Goal: Obtain resource: Download file/media

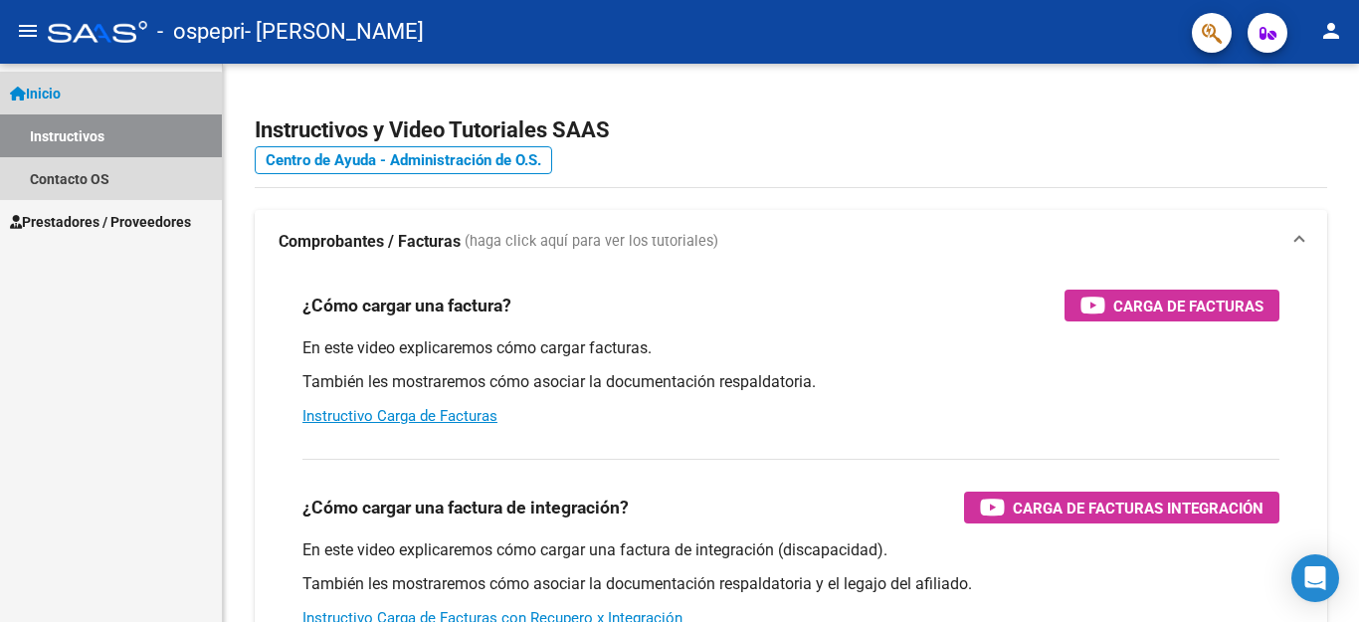
click at [86, 140] on link "Instructivos" at bounding box center [111, 135] width 222 height 43
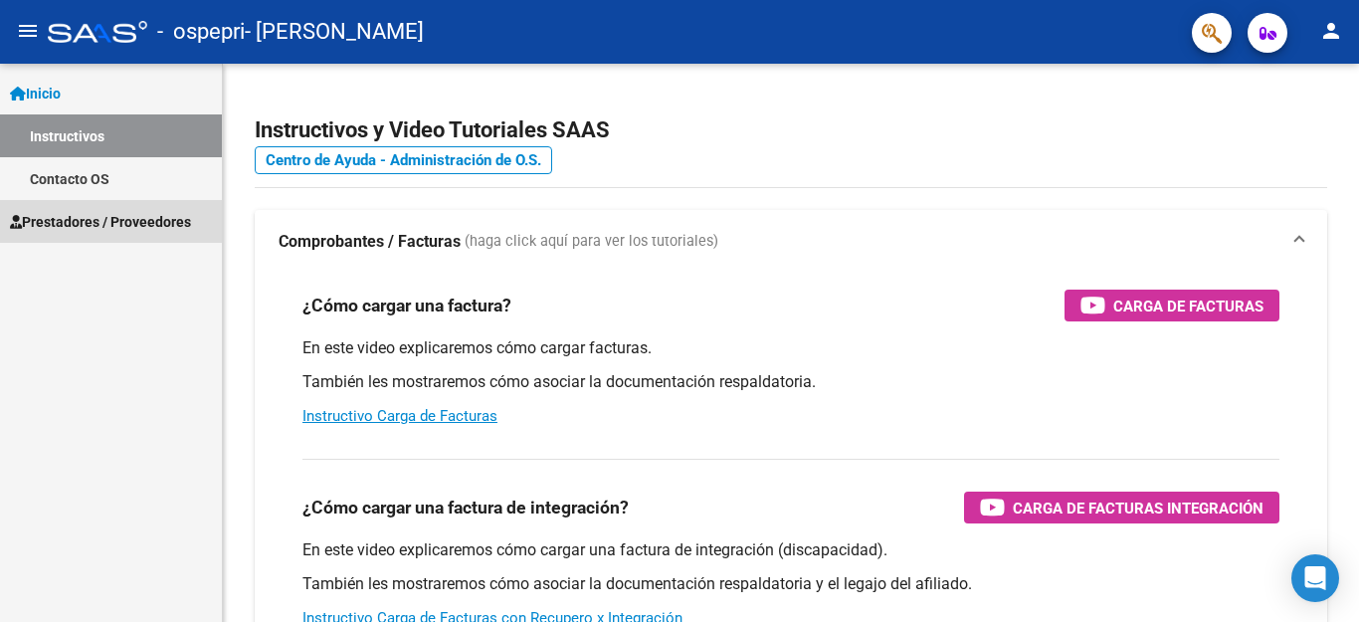
click at [122, 226] on span "Prestadores / Proveedores" at bounding box center [100, 222] width 181 height 22
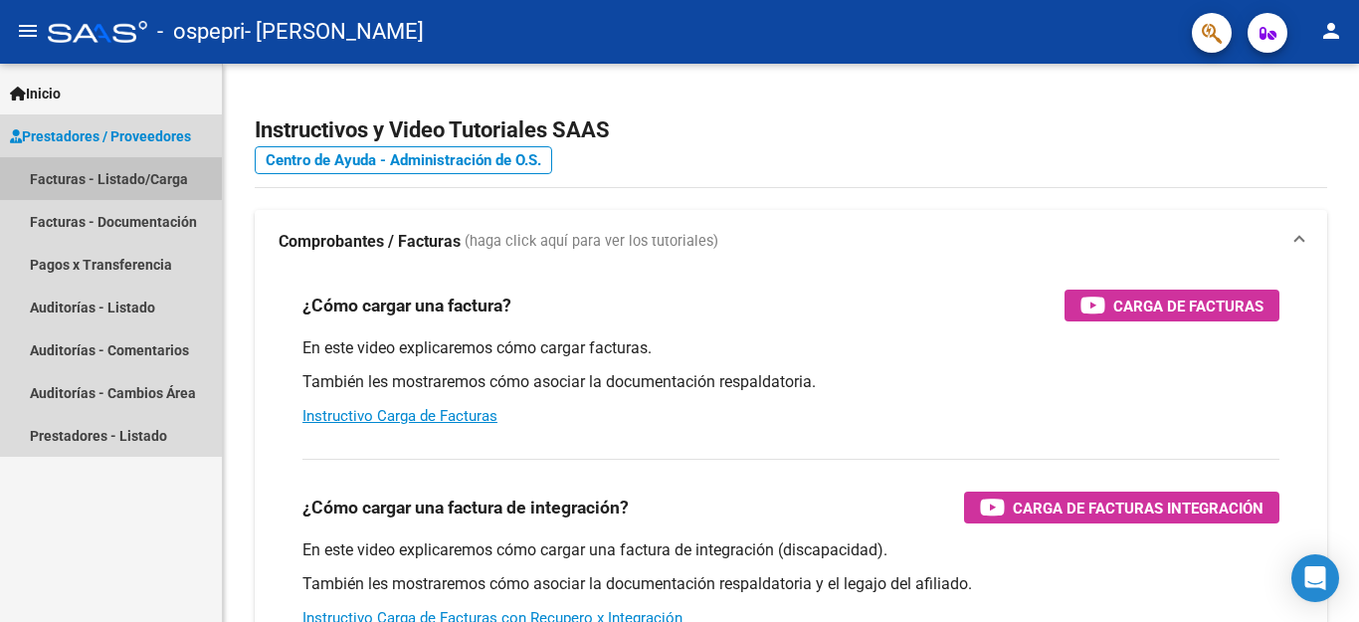
click at [97, 184] on link "Facturas - Listado/Carga" at bounding box center [111, 178] width 222 height 43
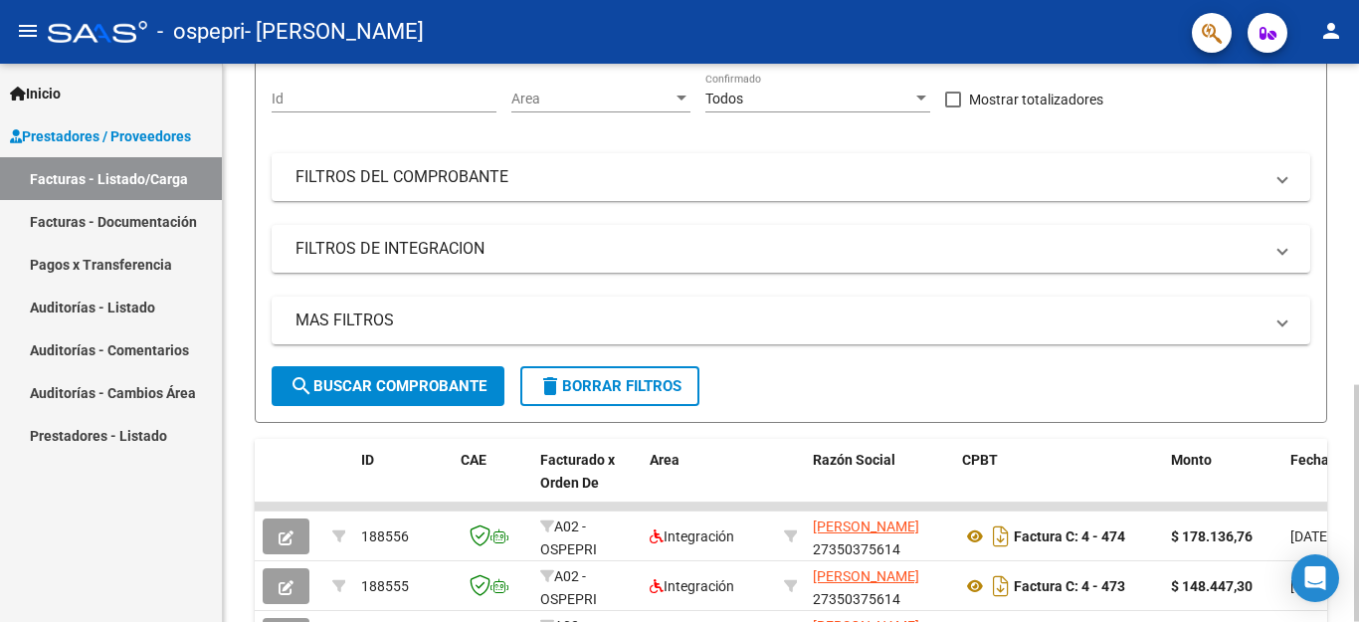
scroll to position [430, 0]
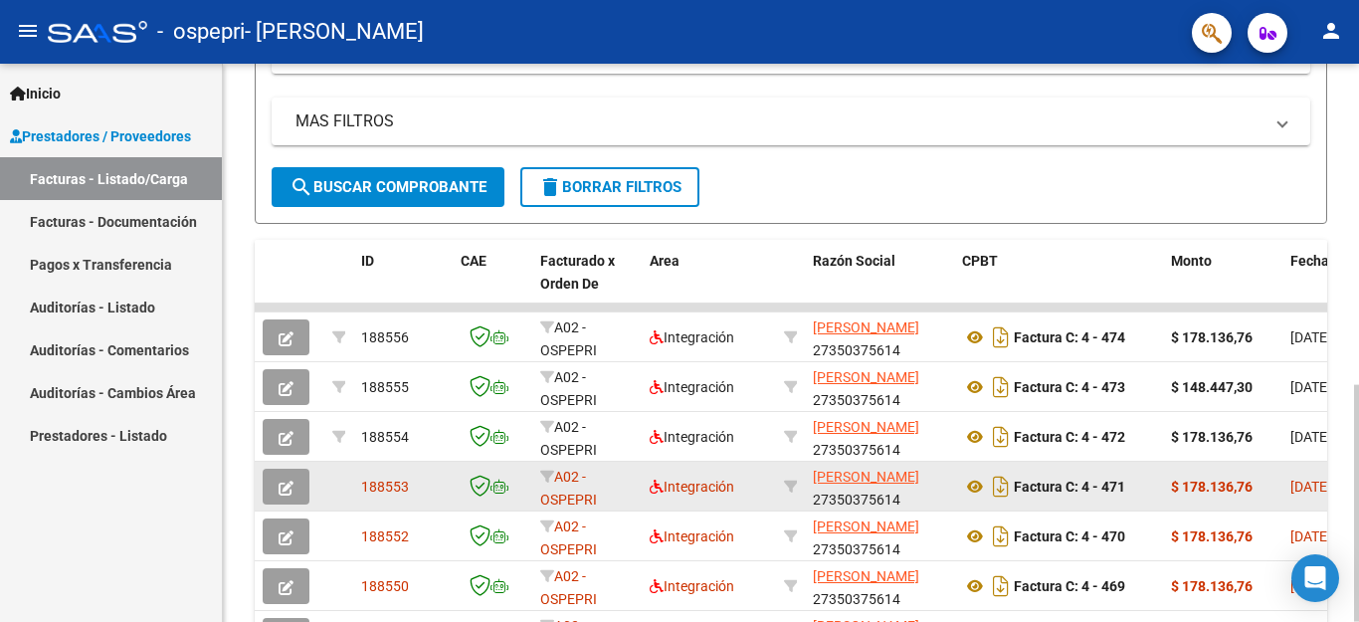
click at [287, 493] on icon "button" at bounding box center [286, 488] width 15 height 15
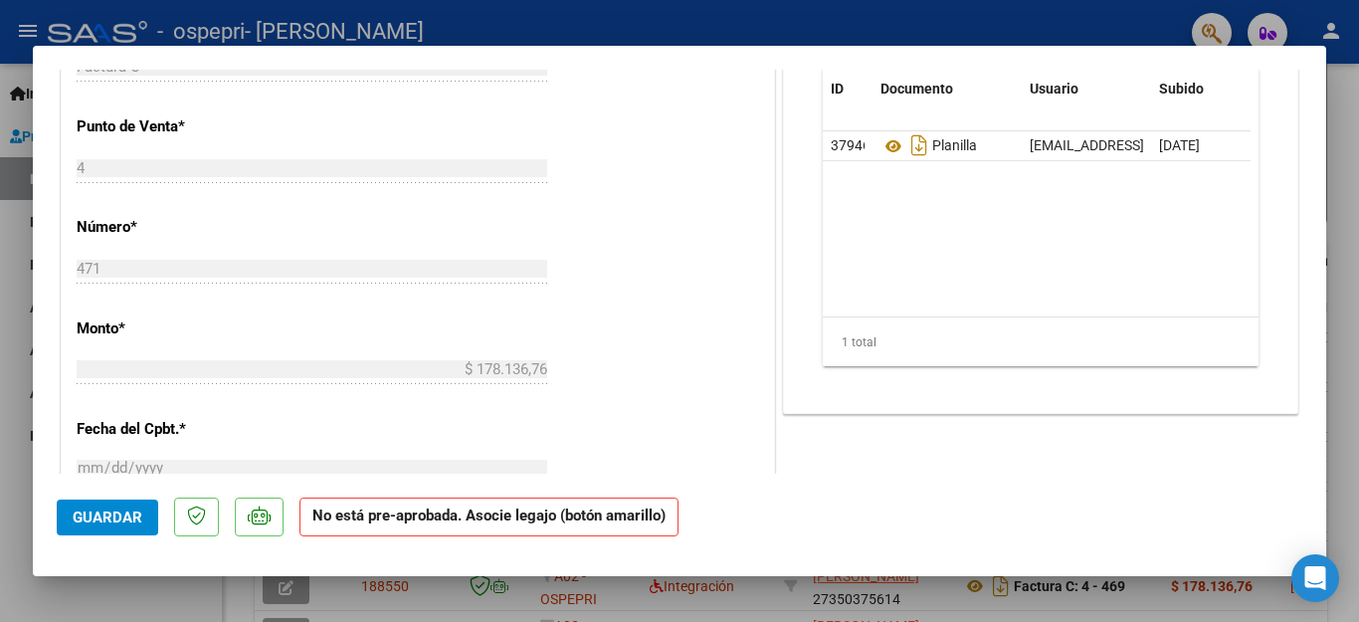
scroll to position [630, 0]
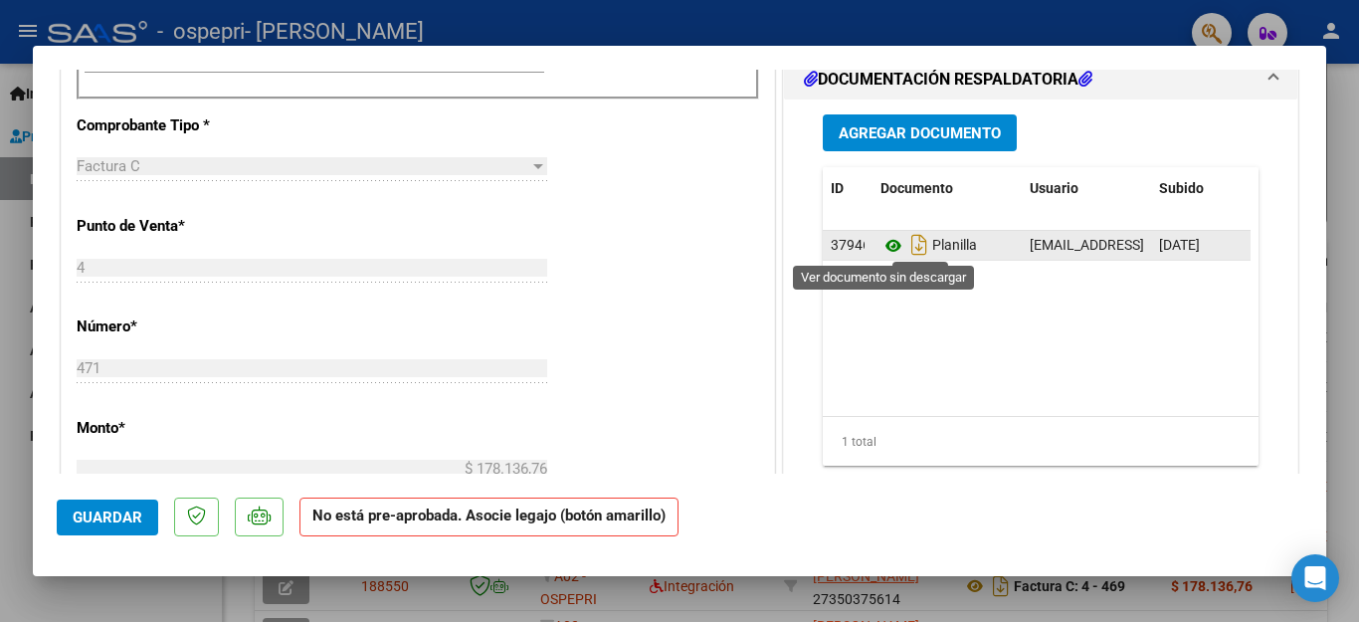
click at [882, 245] on icon at bounding box center [894, 246] width 26 height 24
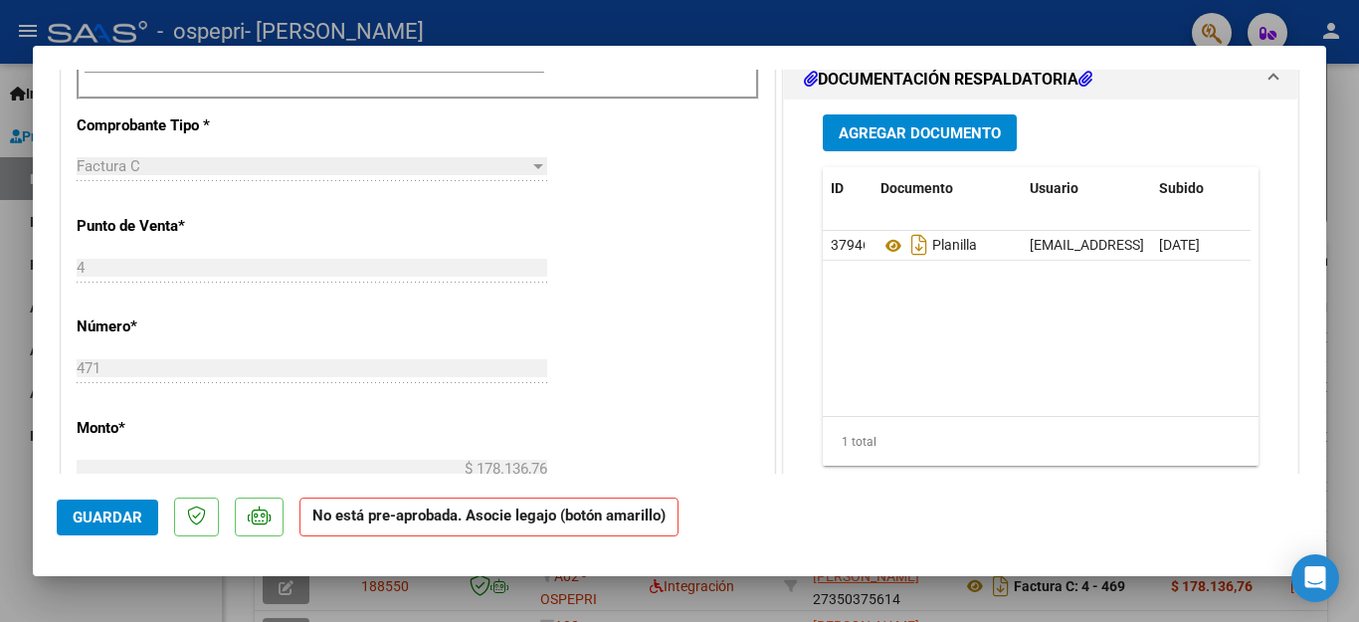
scroll to position [431, 0]
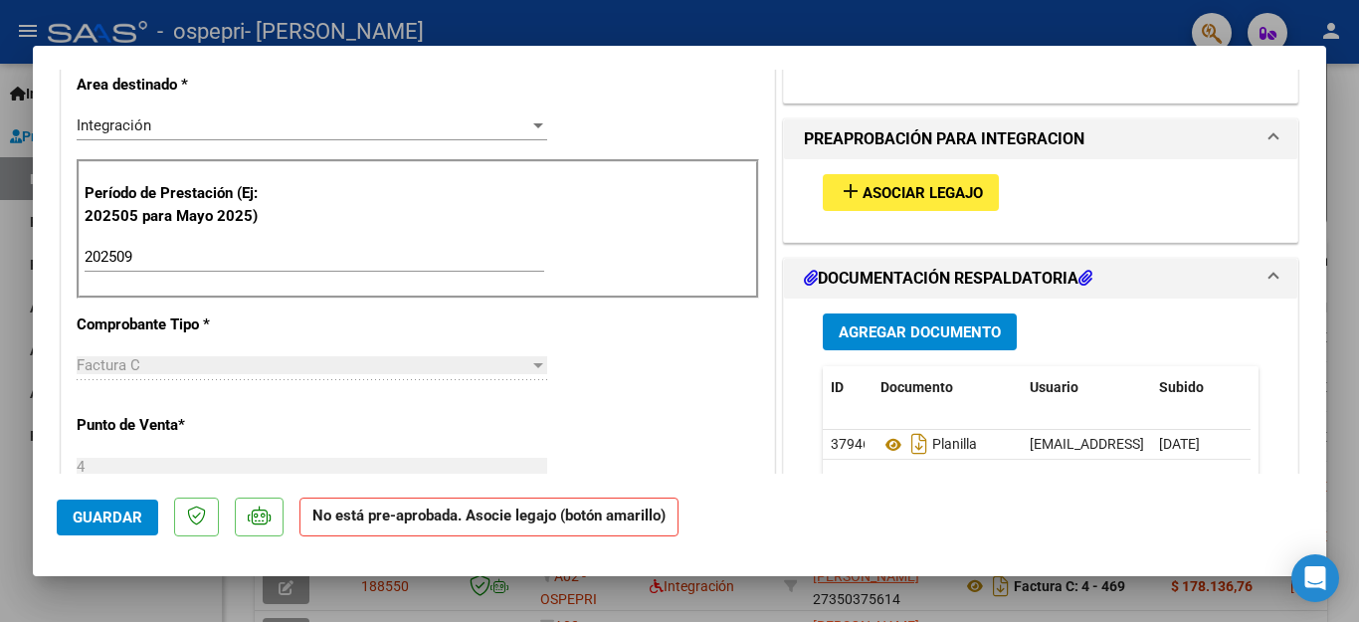
click at [25, 484] on div at bounding box center [679, 311] width 1359 height 622
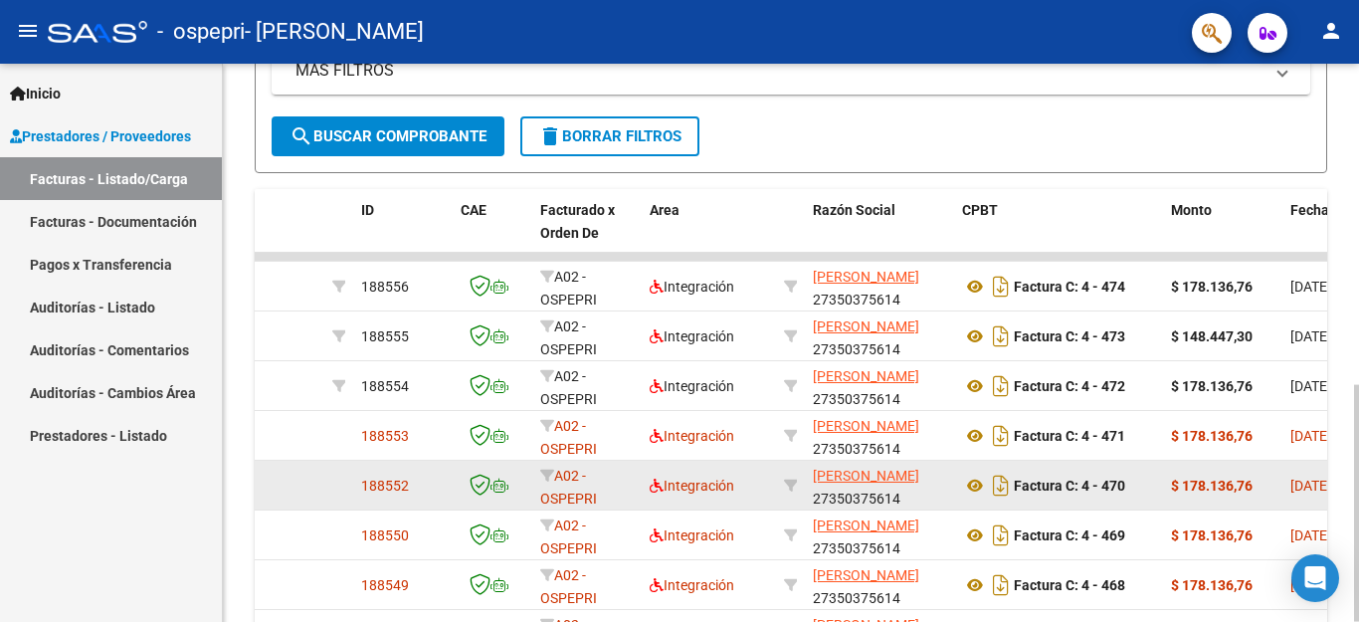
scroll to position [430, 0]
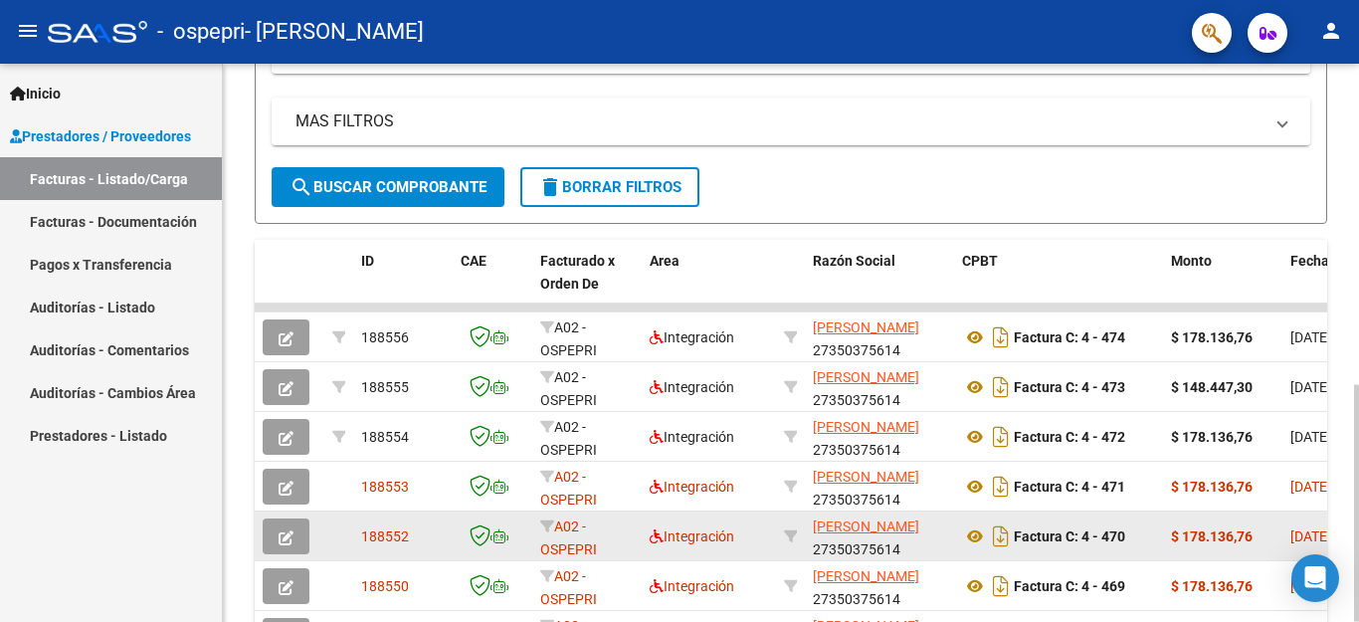
click at [288, 537] on icon "button" at bounding box center [286, 537] width 15 height 15
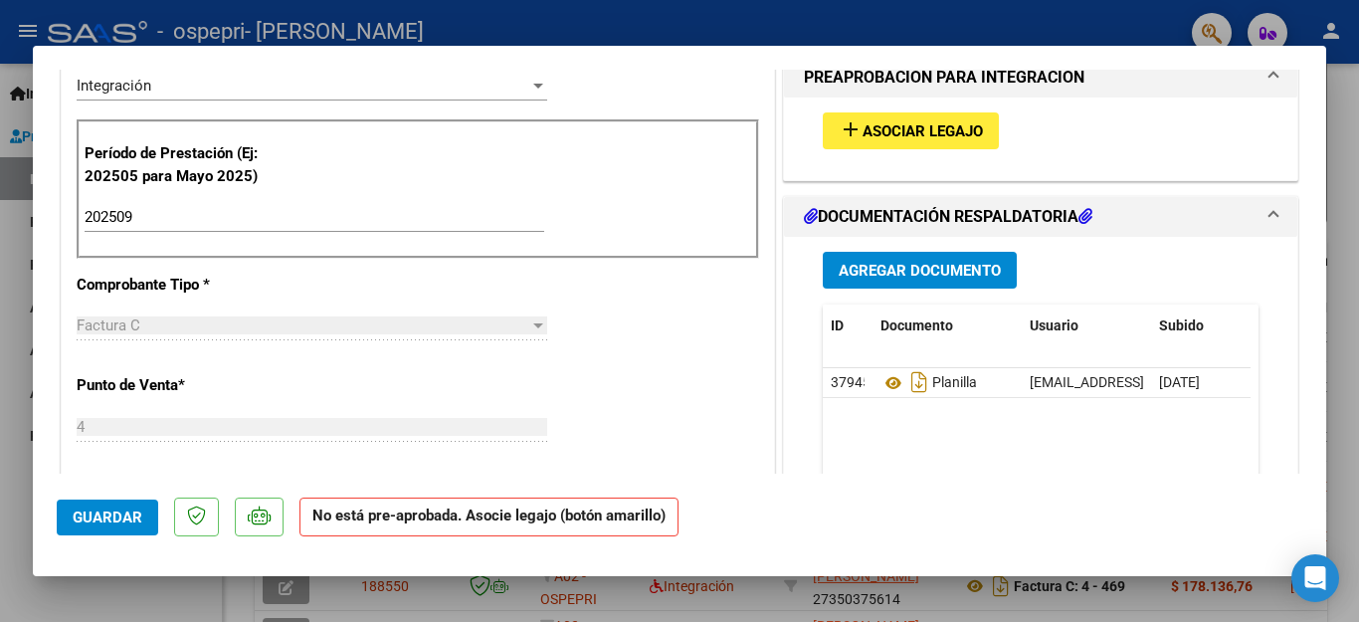
scroll to position [498, 0]
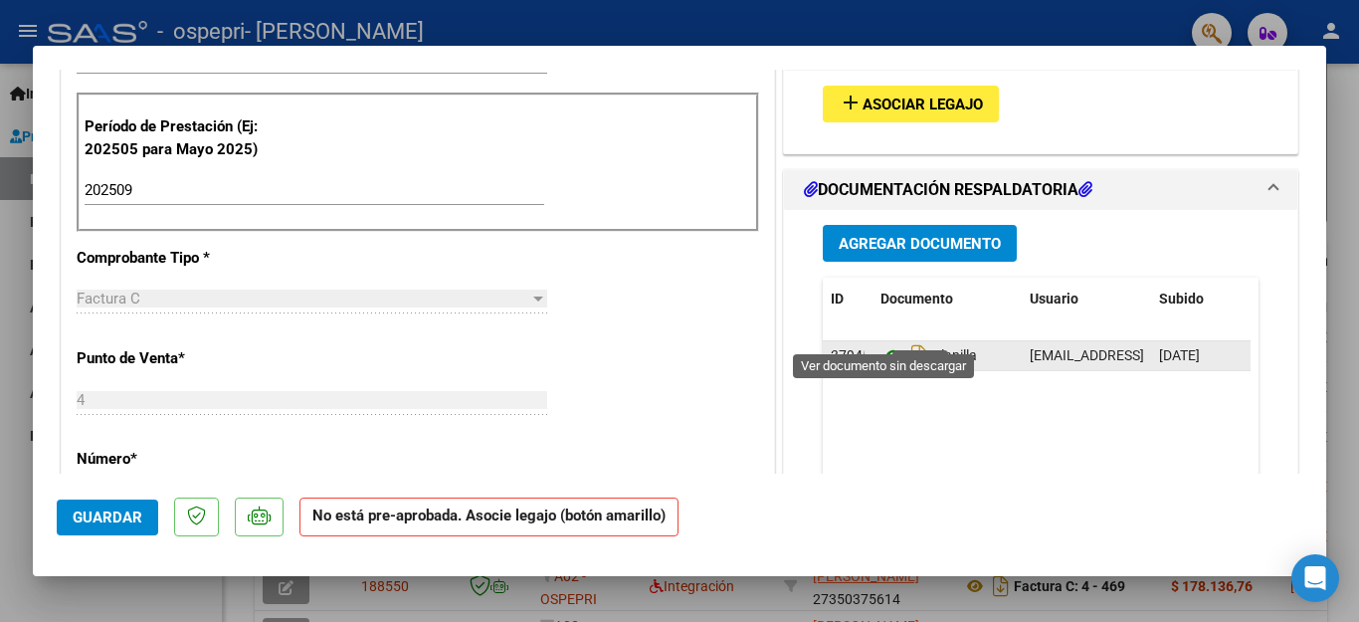
click at [891, 344] on icon at bounding box center [894, 356] width 26 height 24
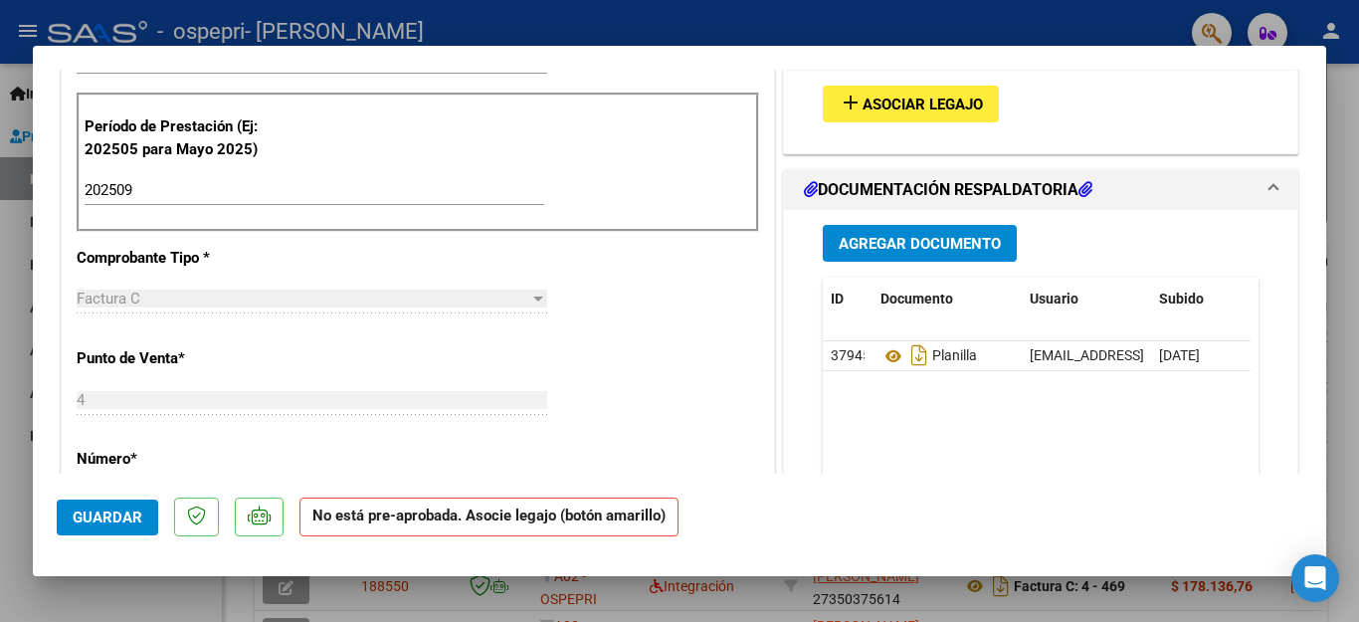
click at [1, 229] on div at bounding box center [679, 311] width 1359 height 622
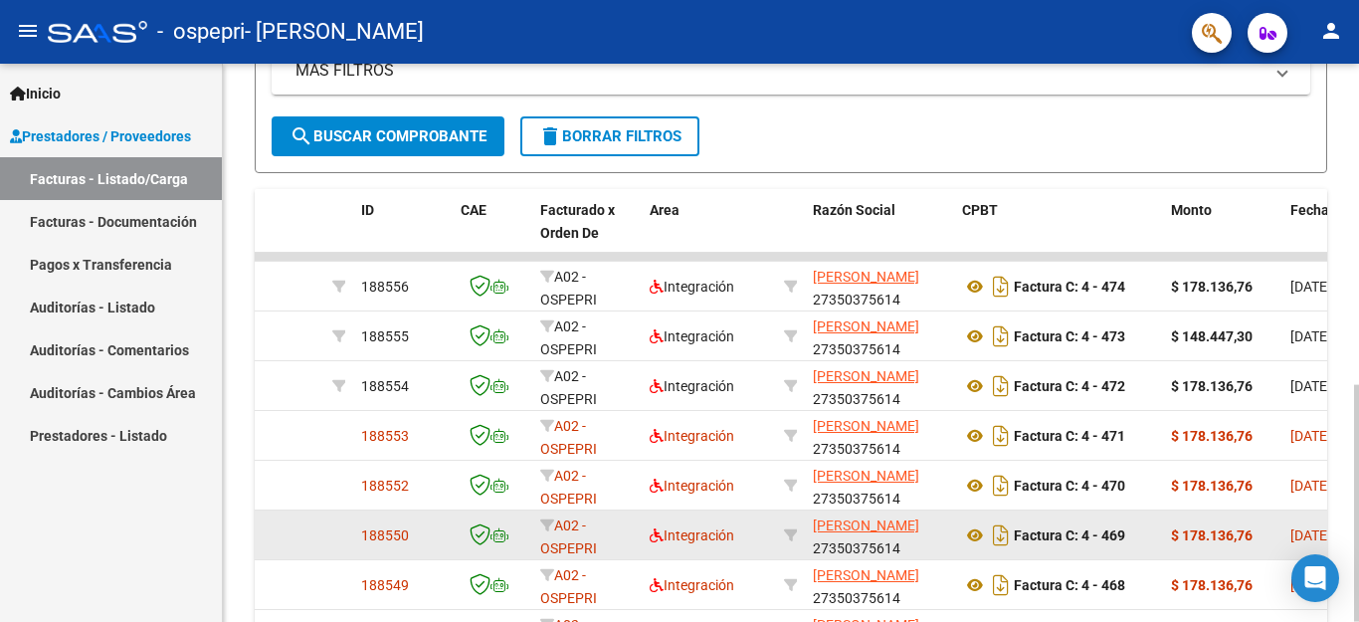
scroll to position [430, 0]
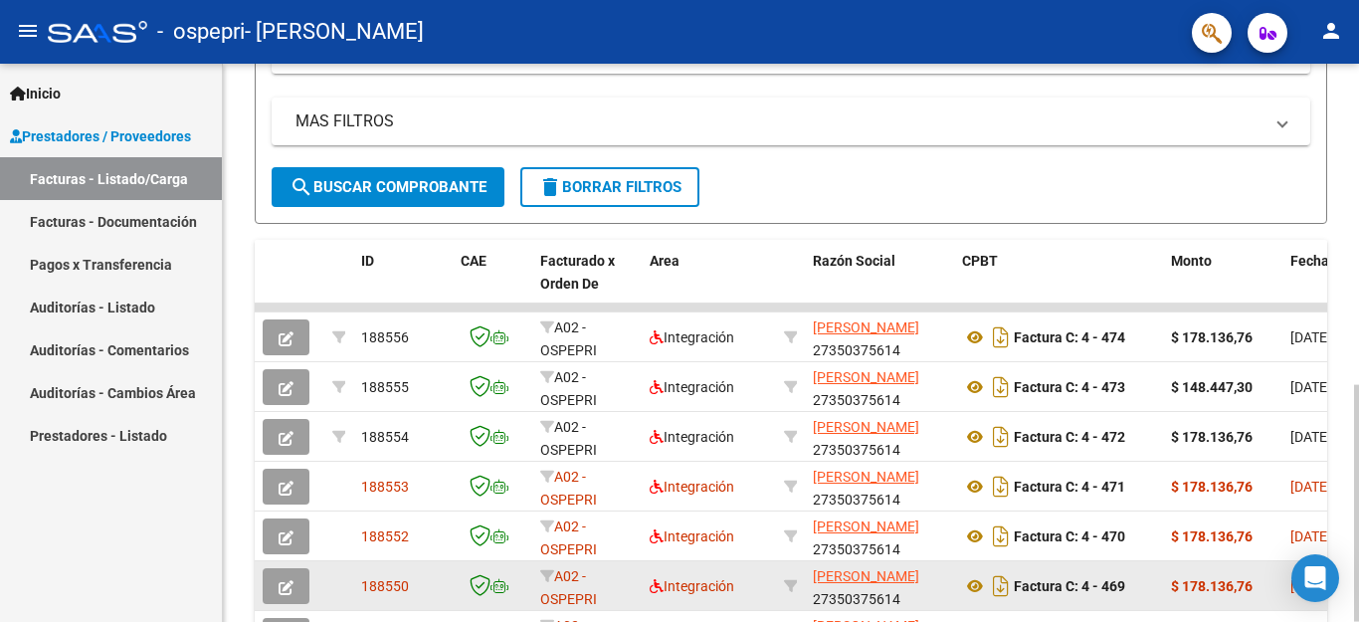
click at [291, 586] on icon "button" at bounding box center [286, 587] width 15 height 15
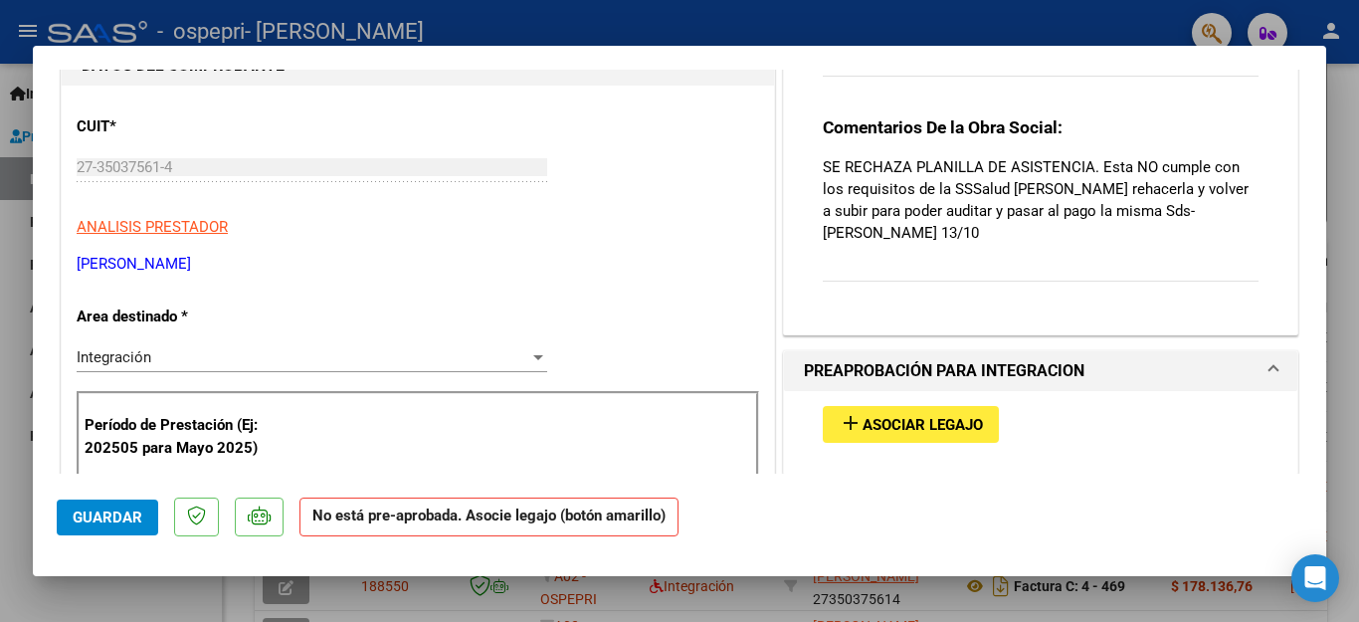
scroll to position [398, 0]
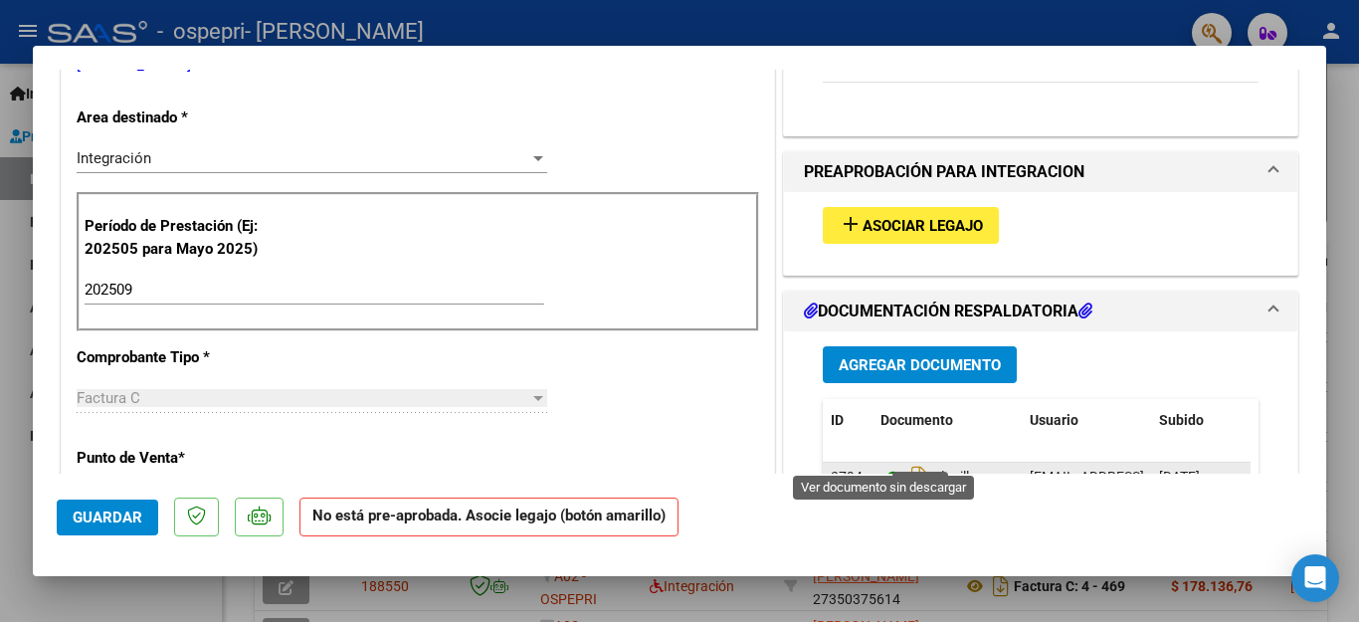
click at [881, 466] on icon at bounding box center [894, 478] width 26 height 24
click at [0, 302] on div at bounding box center [679, 311] width 1359 height 622
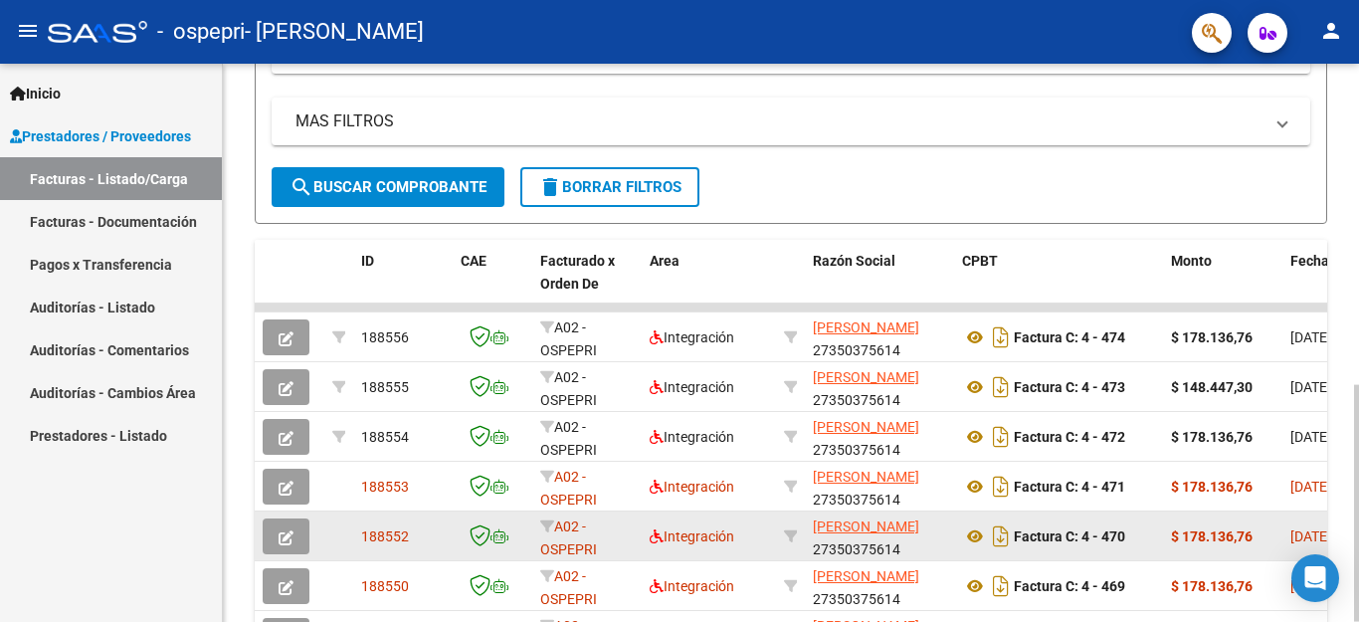
scroll to position [529, 0]
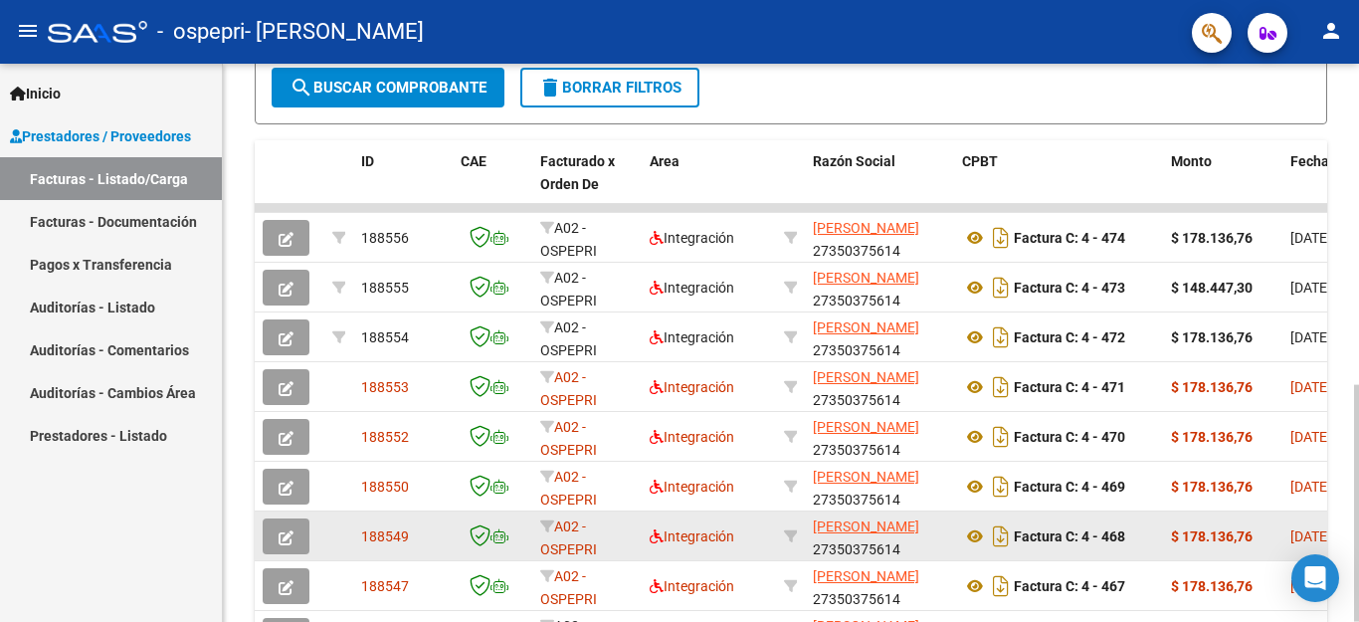
click at [290, 536] on icon "button" at bounding box center [286, 537] width 15 height 15
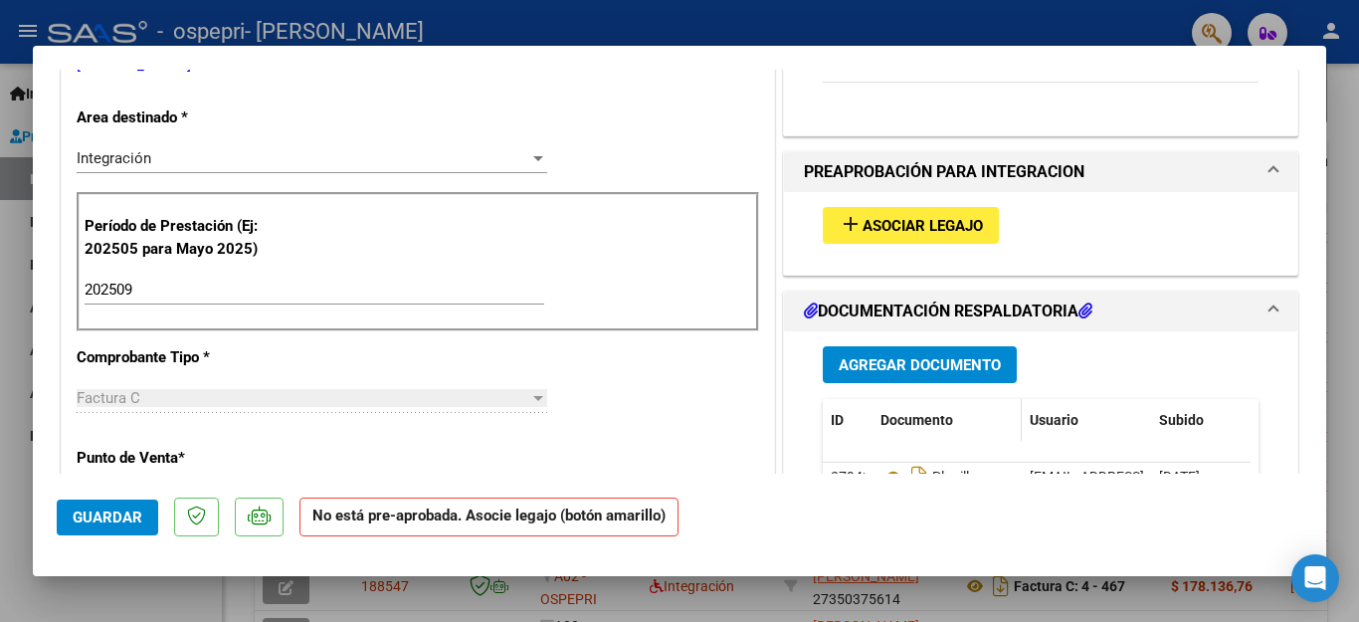
scroll to position [498, 0]
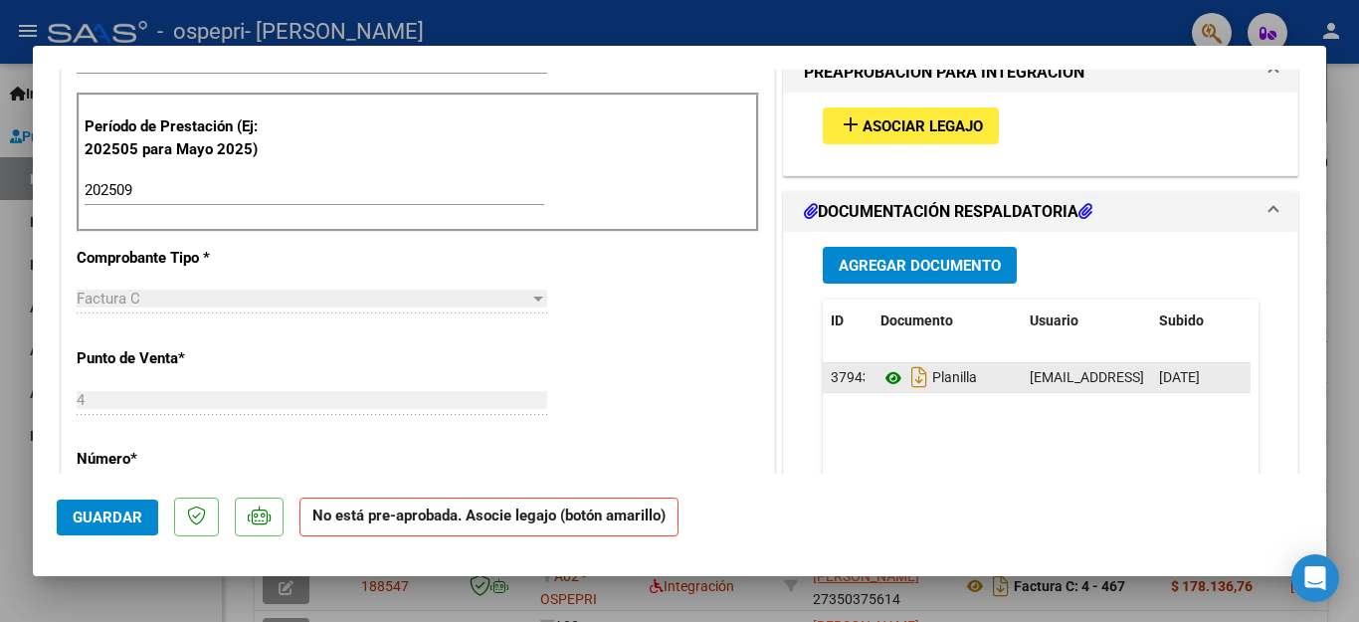
click at [884, 381] on icon at bounding box center [894, 378] width 26 height 24
click at [0, 213] on div at bounding box center [679, 311] width 1359 height 622
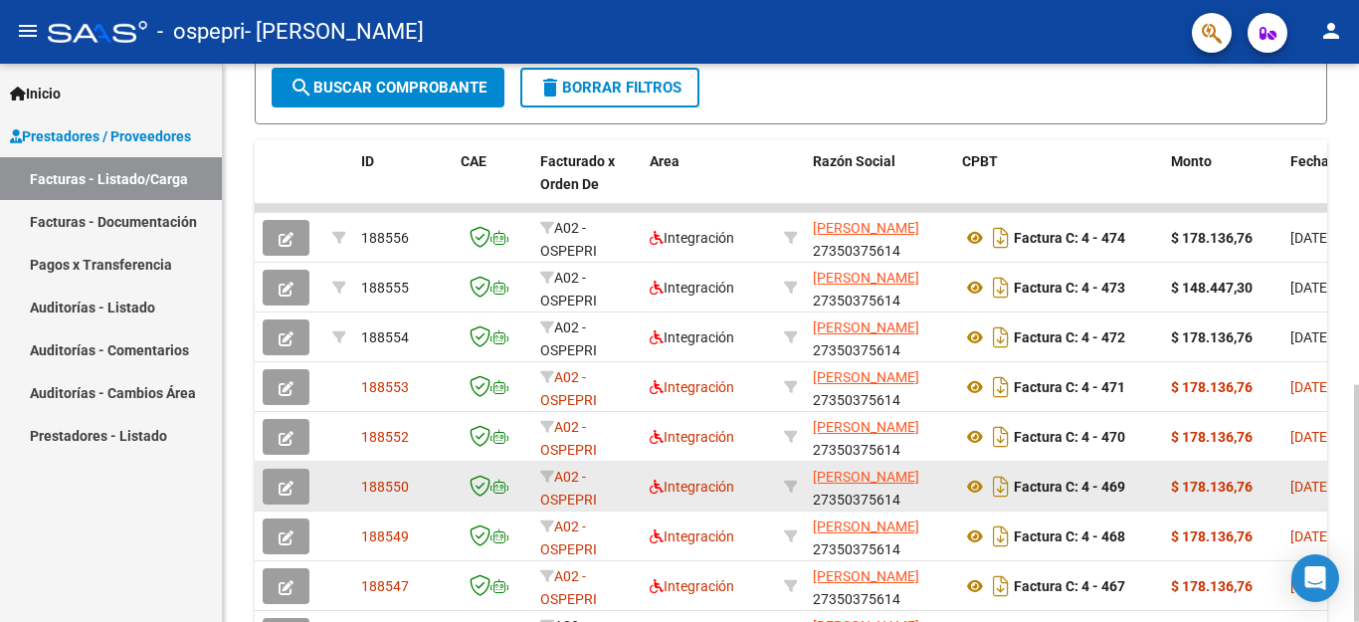
scroll to position [629, 0]
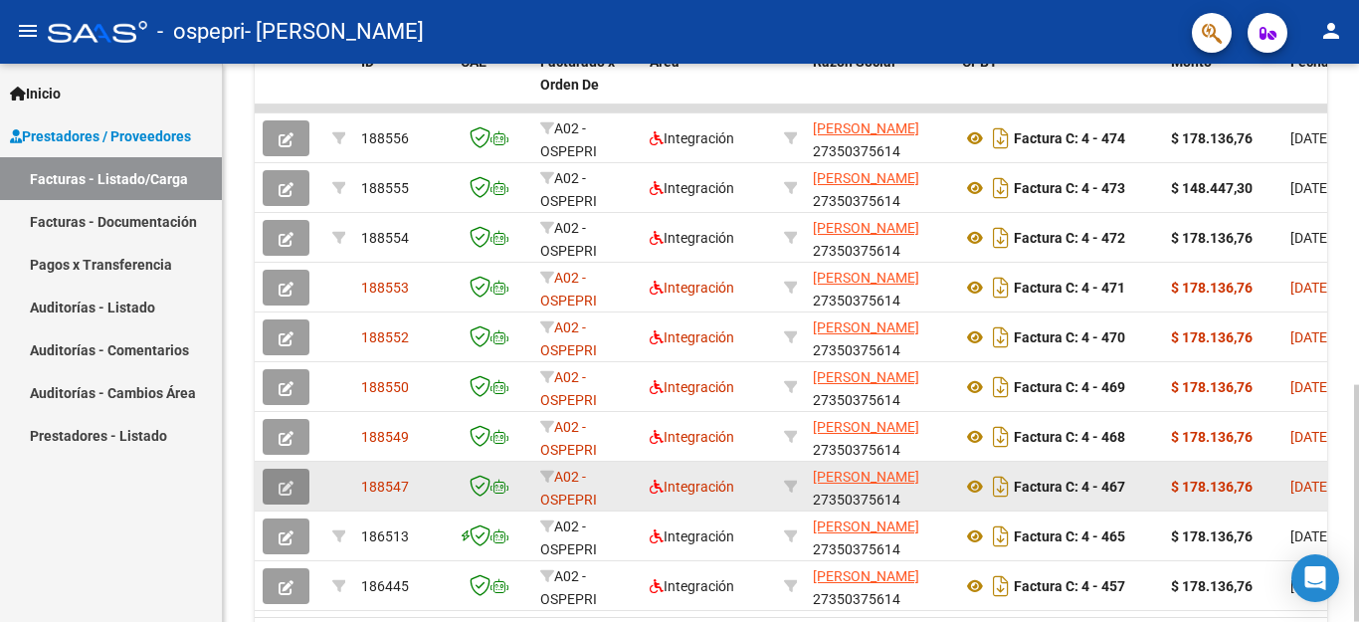
click at [280, 495] on icon "button" at bounding box center [286, 488] width 15 height 15
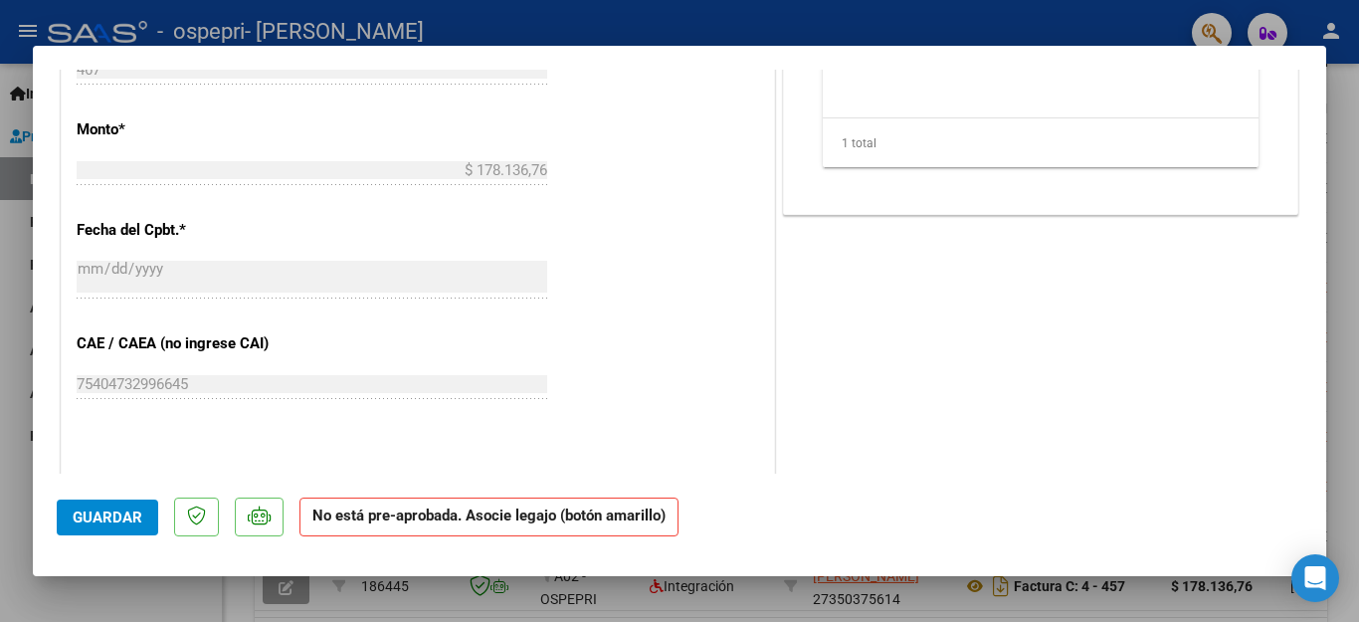
scroll to position [630, 0]
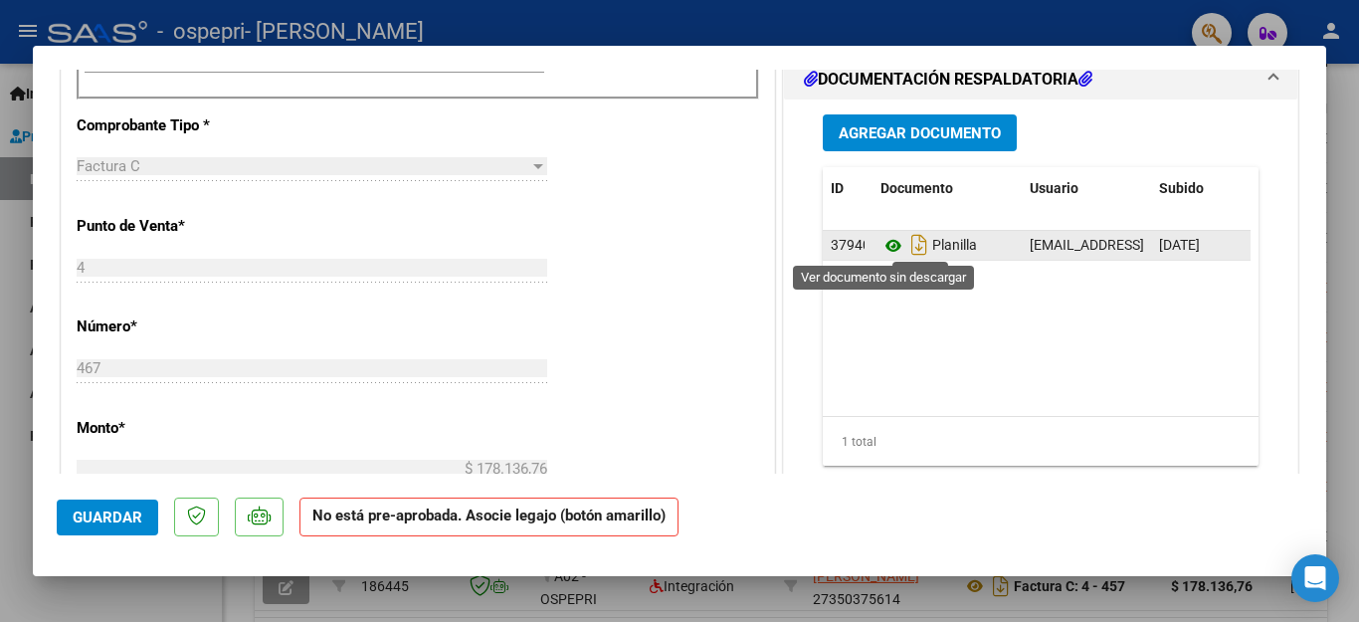
click at [881, 249] on icon at bounding box center [894, 246] width 26 height 24
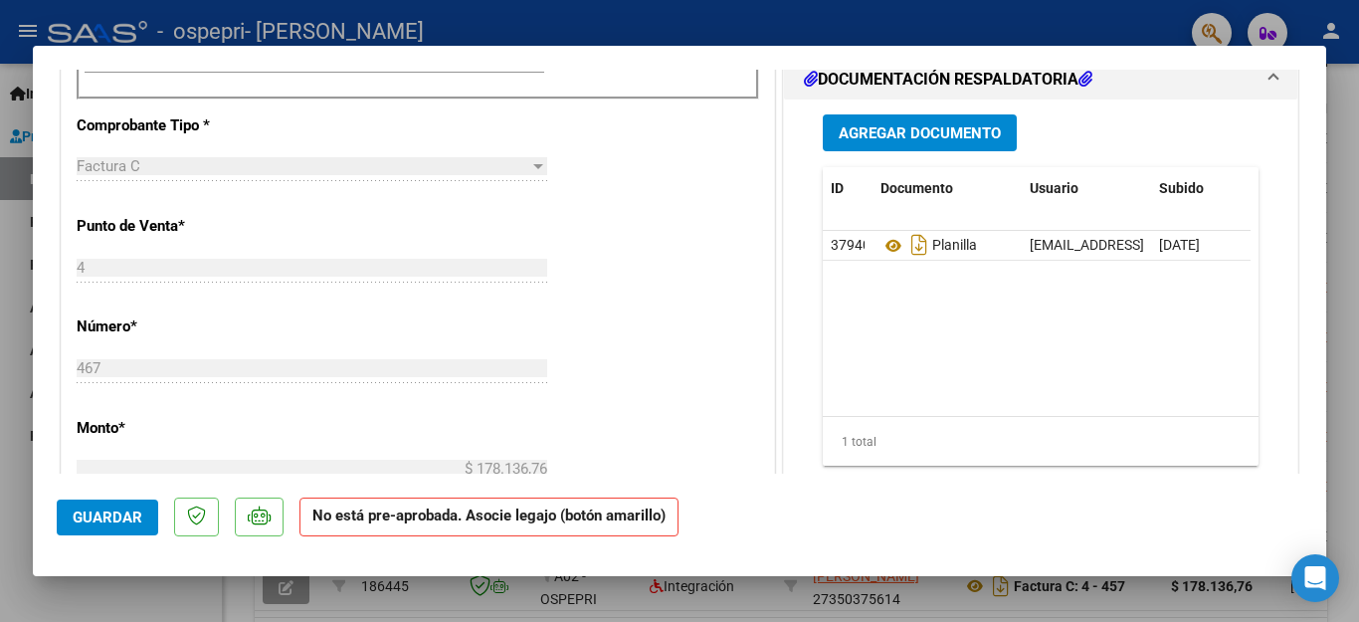
click at [0, 272] on div at bounding box center [679, 311] width 1359 height 622
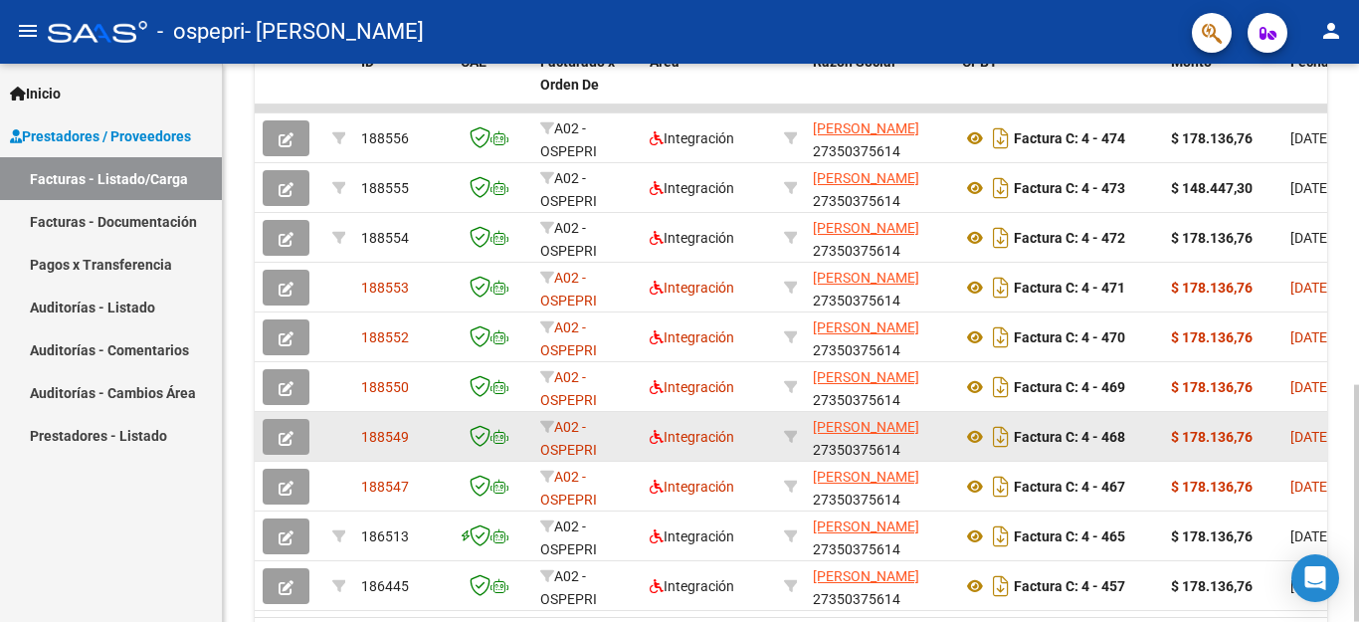
scroll to position [529, 0]
